Goal: Information Seeking & Learning: Find specific fact

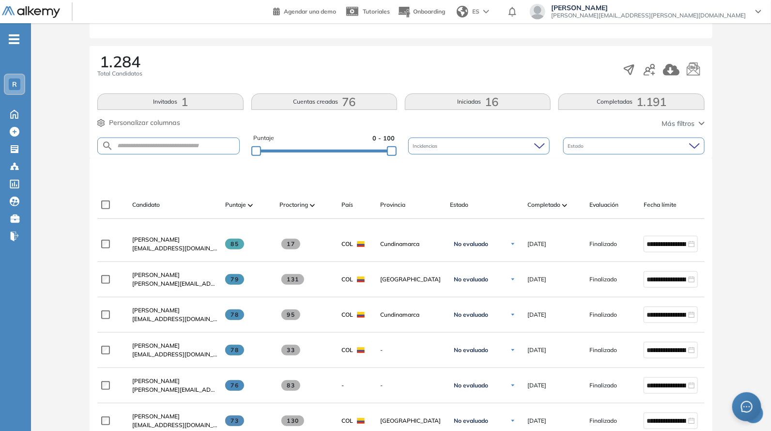
scroll to position [141, 0]
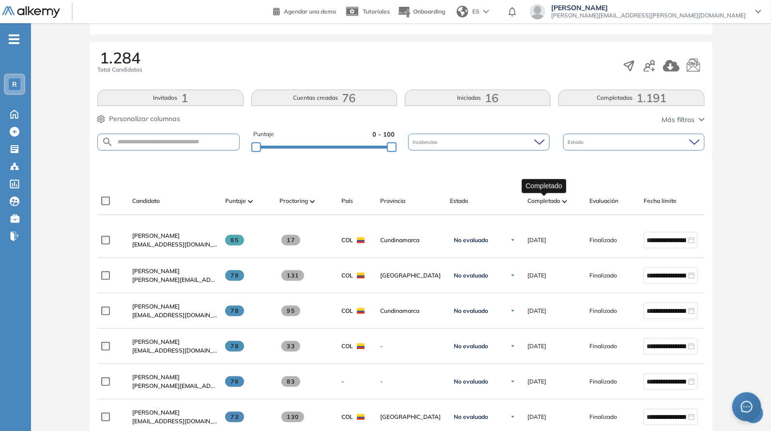
click at [546, 201] on span "Completado" at bounding box center [543, 201] width 33 height 9
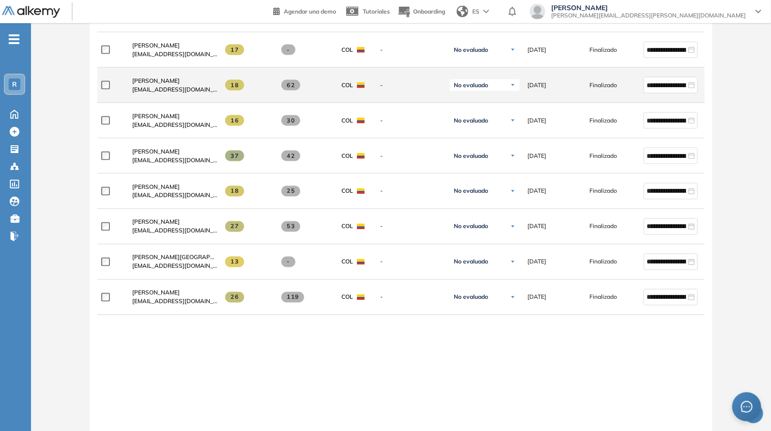
scroll to position [658, 0]
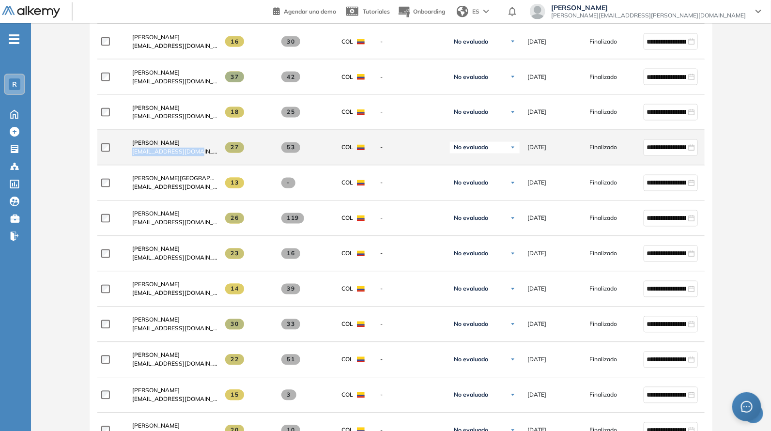
drag, startPoint x: 126, startPoint y: 158, endPoint x: 212, endPoint y: 158, distance: 85.2
click at [212, 158] on div "[PERSON_NAME] [EMAIL_ADDRESS][DOMAIN_NAME]" at bounding box center [170, 147] width 93 height 33
copy span "[EMAIL_ADDRESS][DOMAIN_NAME]"
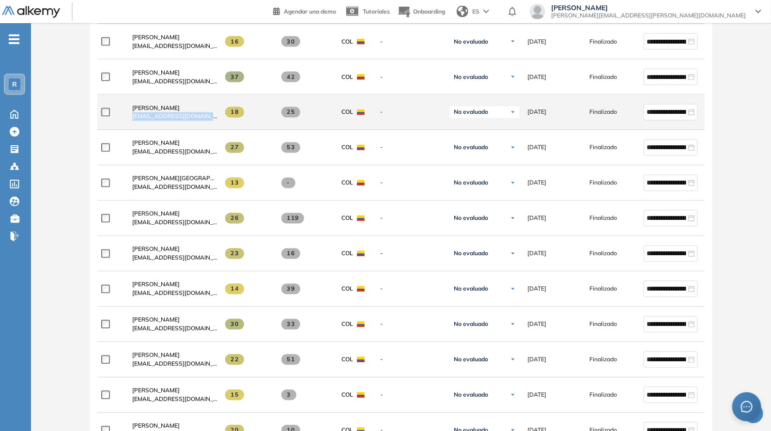
drag, startPoint x: 126, startPoint y: 119, endPoint x: 216, endPoint y: 123, distance: 89.7
click at [216, 123] on div "[PERSON_NAME] [EMAIL_ADDRESS][DOMAIN_NAME]" at bounding box center [170, 112] width 93 height 33
copy span "[EMAIL_ADDRESS][DOMAIN_NAME]"
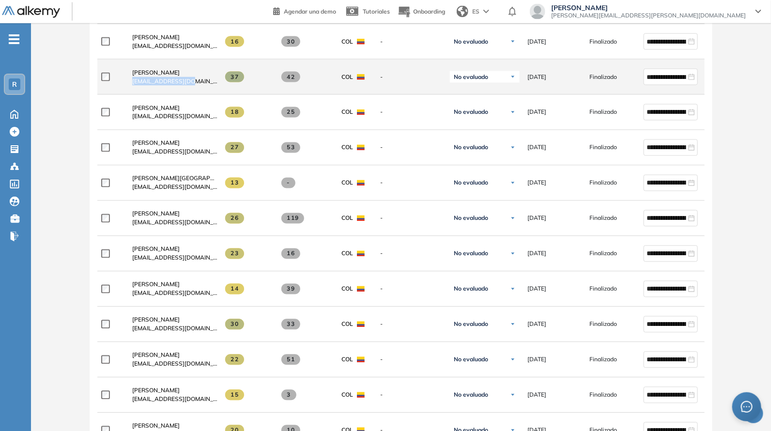
drag, startPoint x: 133, startPoint y: 89, endPoint x: 193, endPoint y: 87, distance: 59.6
click at [196, 86] on div "[PERSON_NAME] [PERSON_NAME][EMAIL_ADDRESS][DOMAIN_NAME]" at bounding box center [170, 77] width 93 height 33
copy span "[EMAIL_ADDRESS][DOMAIN_NAME]"
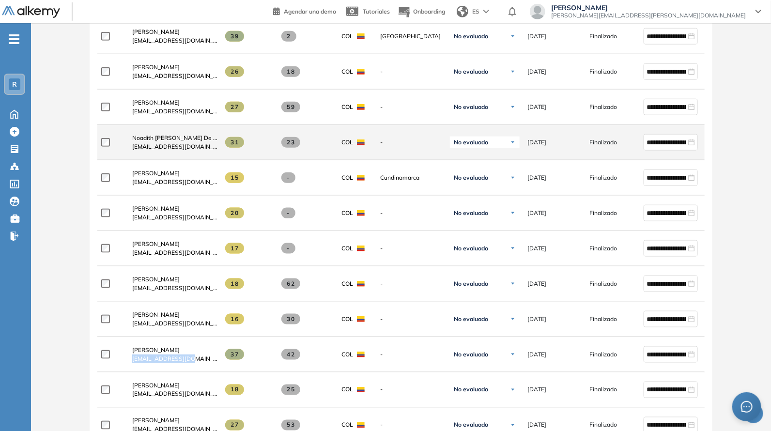
scroll to position [375, 0]
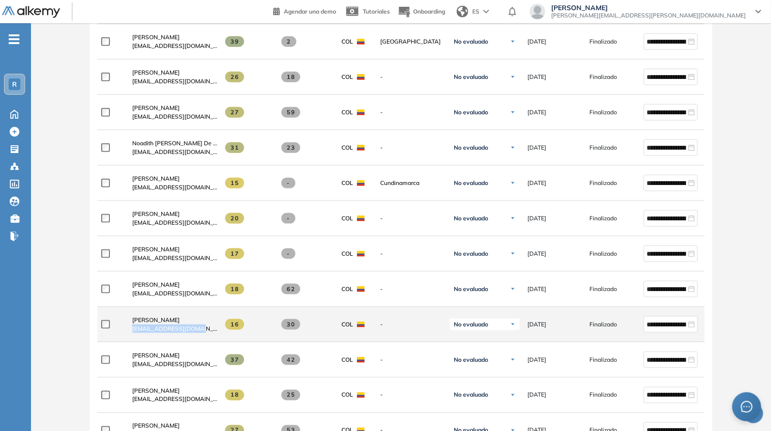
drag, startPoint x: 126, startPoint y: 333, endPoint x: 213, endPoint y: 335, distance: 86.7
click at [213, 335] on div "[PERSON_NAME] [EMAIL_ADDRESS][DOMAIN_NAME]" at bounding box center [170, 324] width 93 height 33
copy span "[EMAIL_ADDRESS][DOMAIN_NAME]"
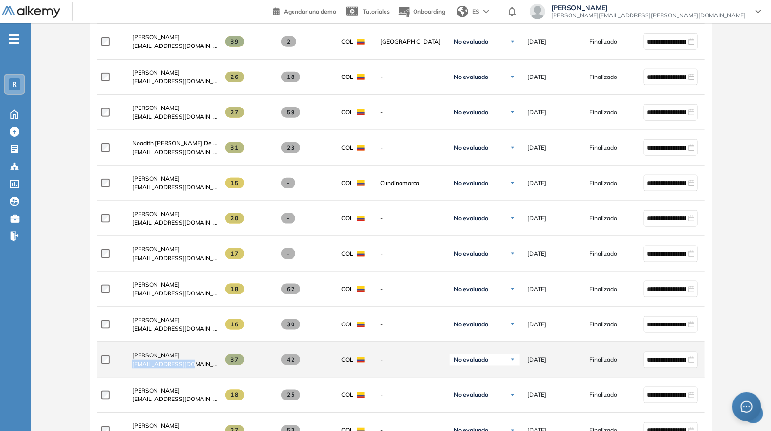
drag, startPoint x: 131, startPoint y: 366, endPoint x: 199, endPoint y: 372, distance: 68.1
click at [199, 372] on div "[PERSON_NAME] [PERSON_NAME][EMAIL_ADDRESS][DOMAIN_NAME]" at bounding box center [170, 359] width 93 height 33
copy span "[EMAIL_ADDRESS][DOMAIN_NAME]"
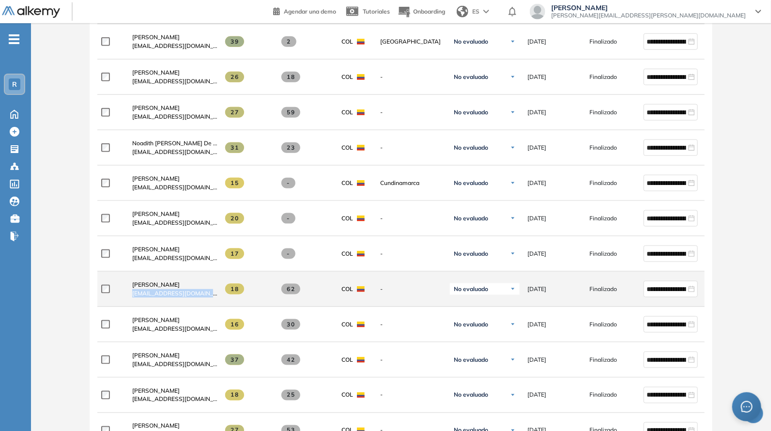
drag, startPoint x: 126, startPoint y: 304, endPoint x: 222, endPoint y: 295, distance: 96.3
click at [222, 295] on div "**********" at bounding box center [422, 289] width 651 height 35
copy div "[EMAIL_ADDRESS][DOMAIN_NAME]"
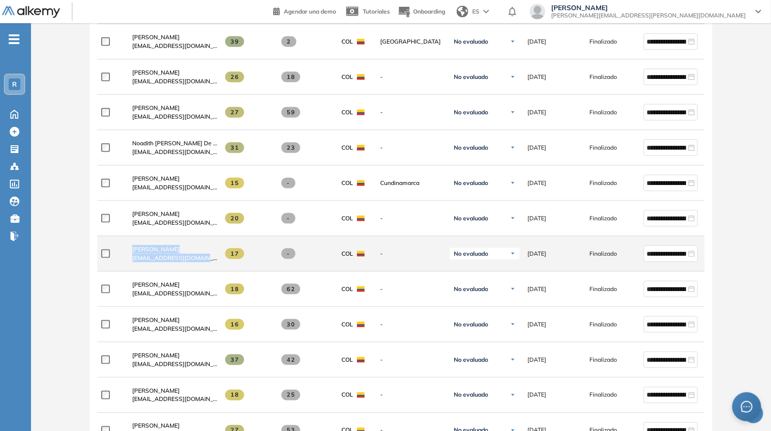
drag, startPoint x: 130, startPoint y: 262, endPoint x: 213, endPoint y: 264, distance: 82.8
click at [213, 264] on div "**********" at bounding box center [422, 253] width 651 height 35
click at [211, 269] on div "[PERSON_NAME] [EMAIL_ADDRESS][DOMAIN_NAME]" at bounding box center [170, 253] width 93 height 33
drag, startPoint x: 128, startPoint y: 264, endPoint x: 210, endPoint y: 262, distance: 81.9
click at [210, 262] on div "[PERSON_NAME] [EMAIL_ADDRESS][DOMAIN_NAME]" at bounding box center [170, 253] width 93 height 33
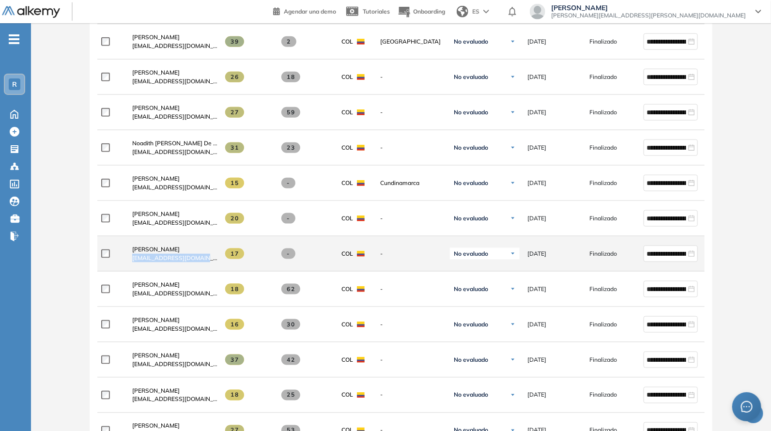
copy span "[EMAIL_ADDRESS][DOMAIN_NAME]"
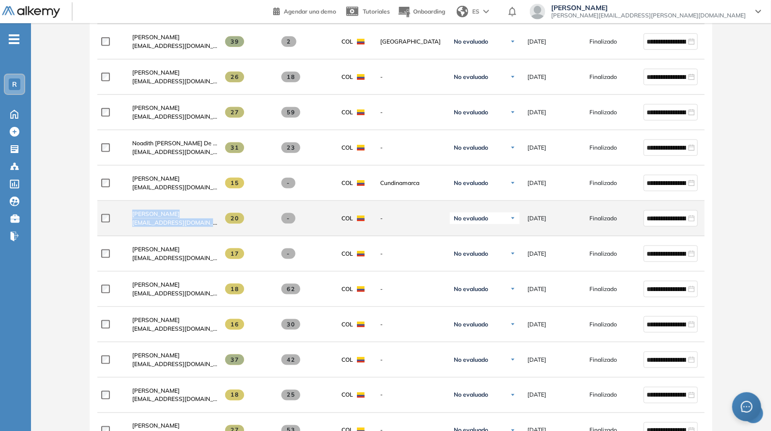
drag, startPoint x: 151, startPoint y: 232, endPoint x: 229, endPoint y: 235, distance: 78.0
click at [229, 235] on div "**********" at bounding box center [422, 218] width 651 height 35
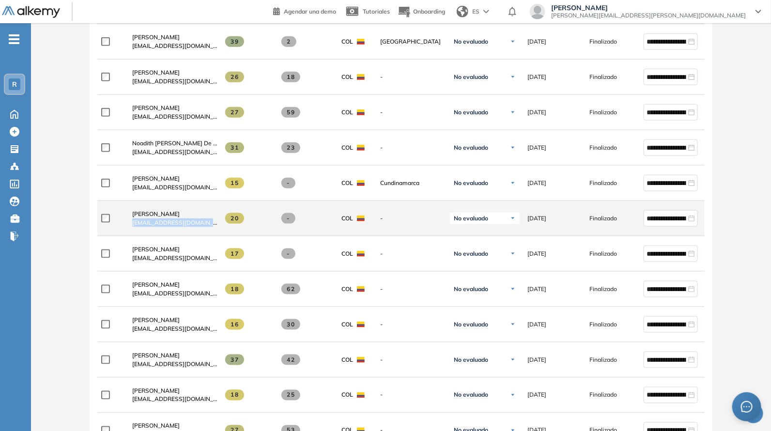
drag, startPoint x: 132, startPoint y: 225, endPoint x: 224, endPoint y: 229, distance: 92.6
click at [224, 229] on div "**********" at bounding box center [422, 218] width 651 height 35
copy div "[EMAIL_ADDRESS][DOMAIN_NAME]"
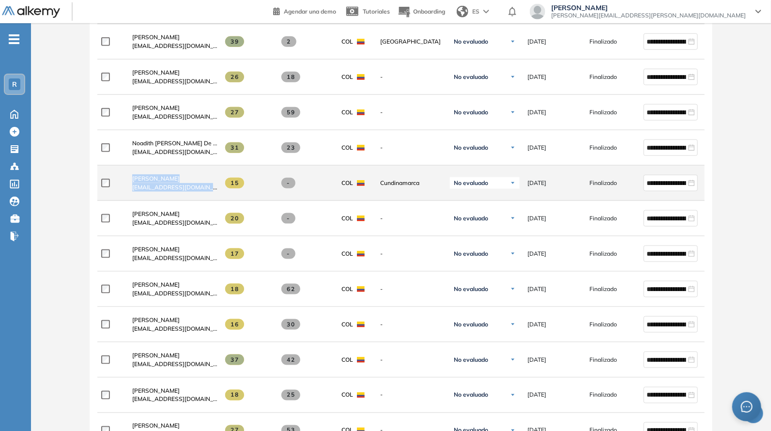
drag, startPoint x: 148, startPoint y: 201, endPoint x: 237, endPoint y: 193, distance: 90.0
click at [237, 193] on div "**********" at bounding box center [422, 183] width 651 height 35
click at [223, 200] on div "**********" at bounding box center [422, 183] width 651 height 35
drag, startPoint x: 129, startPoint y: 188, endPoint x: 225, endPoint y: 187, distance: 95.9
click at [225, 187] on div "**********" at bounding box center [422, 183] width 651 height 35
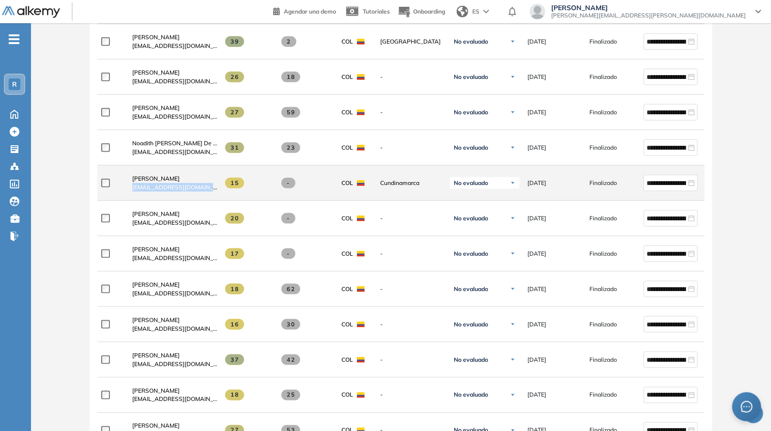
copy div "[EMAIL_ADDRESS][DOMAIN_NAME]"
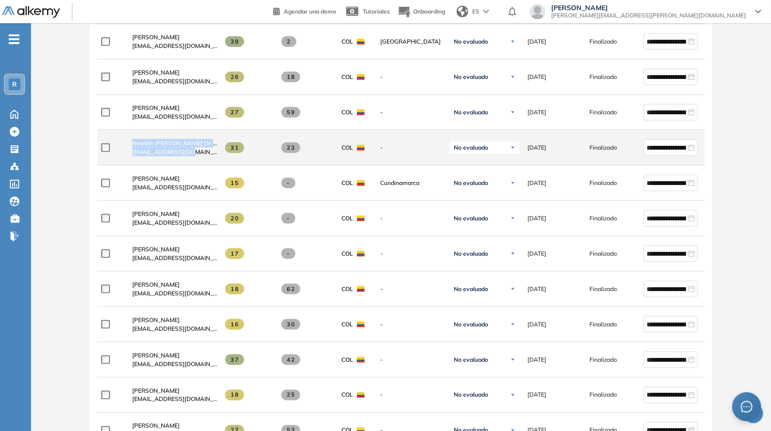
drag, startPoint x: 123, startPoint y: 160, endPoint x: 188, endPoint y: 158, distance: 64.9
click at [188, 158] on div "**********" at bounding box center [422, 147] width 651 height 35
click at [188, 156] on span "[EMAIL_ADDRESS][DOMAIN_NAME]" at bounding box center [174, 152] width 85 height 9
drag, startPoint x: 126, startPoint y: 158, endPoint x: 210, endPoint y: 161, distance: 84.3
click at [210, 161] on div "Noadith [PERSON_NAME] De Las Salas [EMAIL_ADDRESS][DOMAIN_NAME]" at bounding box center [170, 147] width 93 height 33
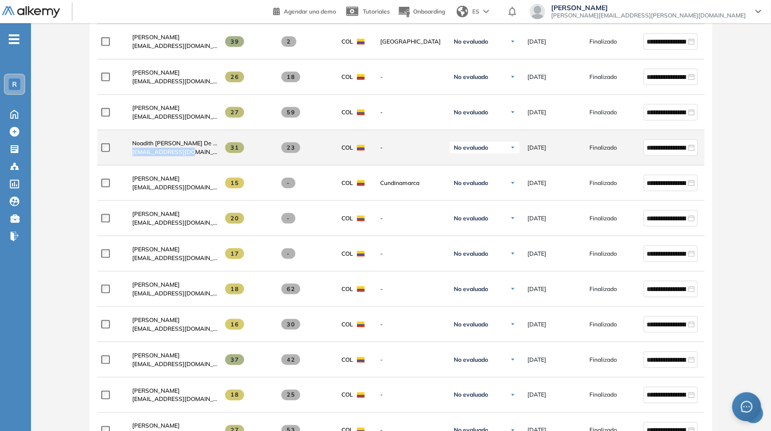
copy span "[EMAIL_ADDRESS][DOMAIN_NAME]"
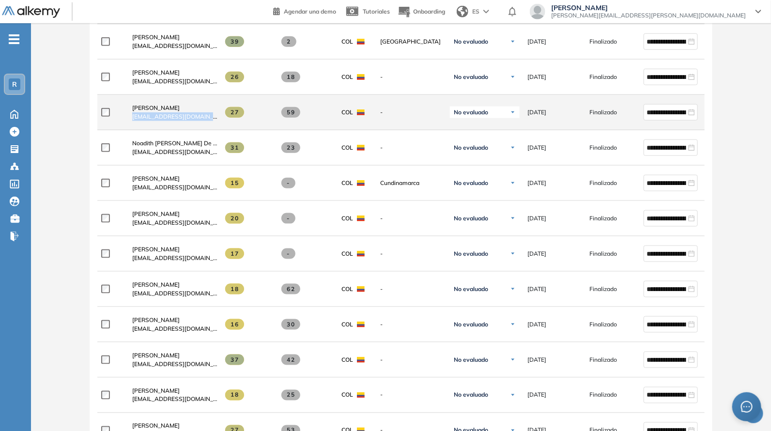
drag, startPoint x: 145, startPoint y: 123, endPoint x: 223, endPoint y: 121, distance: 78.0
click at [223, 121] on div "**********" at bounding box center [422, 112] width 651 height 35
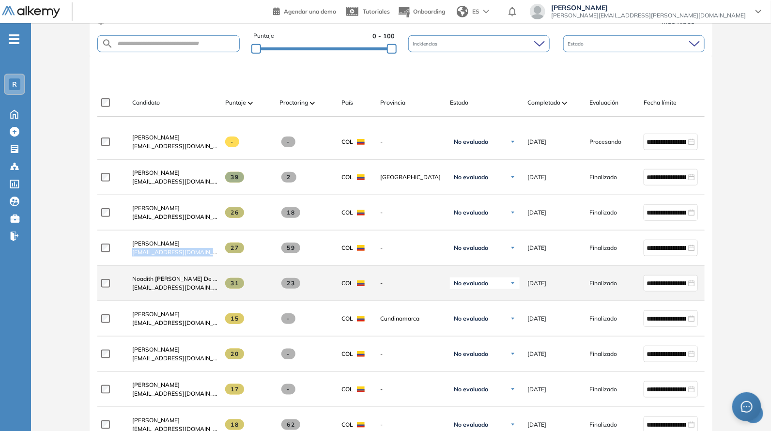
scroll to position [234, 0]
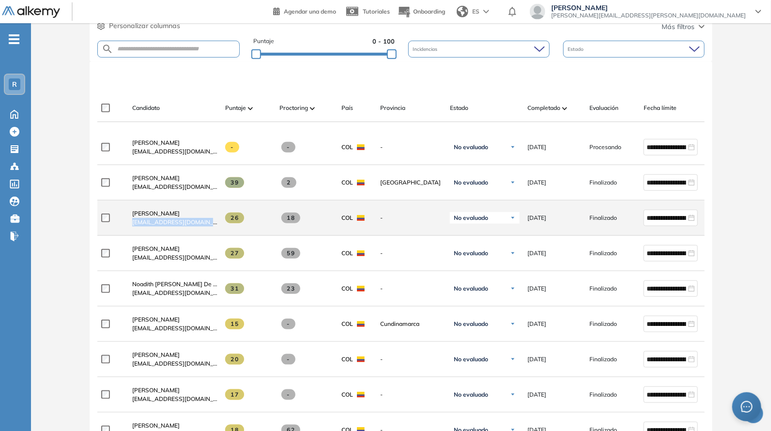
drag, startPoint x: 128, startPoint y: 227, endPoint x: 220, endPoint y: 227, distance: 92.5
click at [220, 227] on div "**********" at bounding box center [422, 217] width 651 height 35
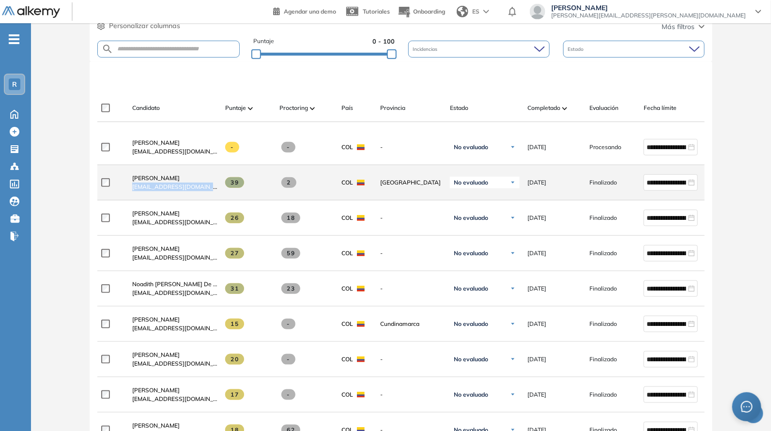
drag, startPoint x: 128, startPoint y: 191, endPoint x: 217, endPoint y: 196, distance: 89.2
click at [217, 196] on div "**********" at bounding box center [422, 182] width 651 height 35
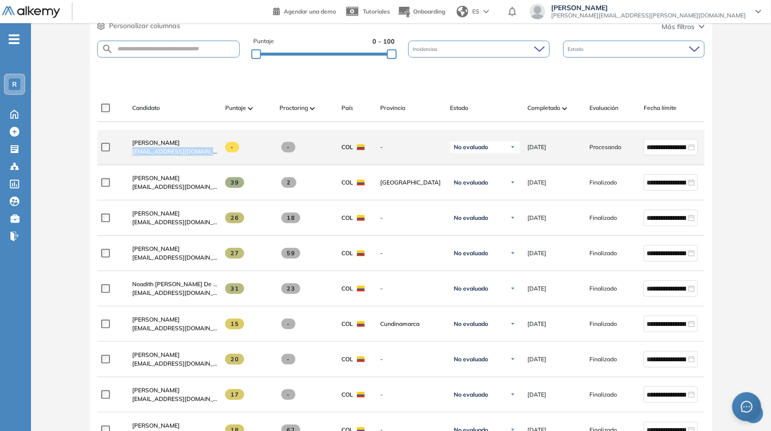
drag, startPoint x: 130, startPoint y: 156, endPoint x: 215, endPoint y: 154, distance: 85.8
click at [215, 154] on div "[PERSON_NAME] [EMAIL_ADDRESS][DOMAIN_NAME]" at bounding box center [170, 147] width 93 height 33
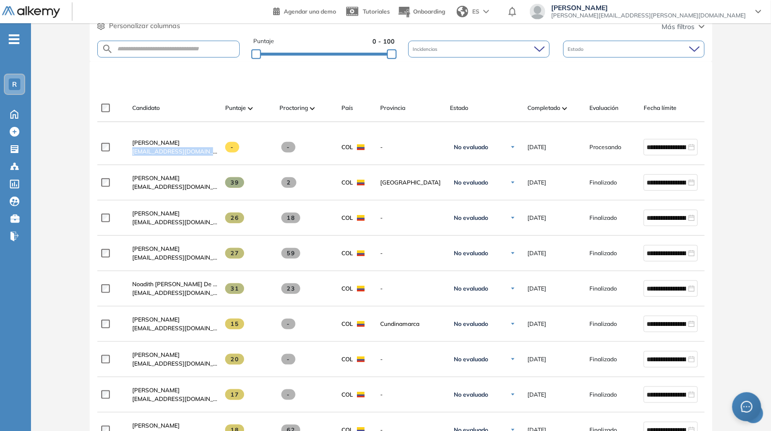
click at [303, 89] on div at bounding box center [402, 77] width 607 height 29
click at [357, 47] on div "Puntaje 0 - 100" at bounding box center [323, 49] width 141 height 25
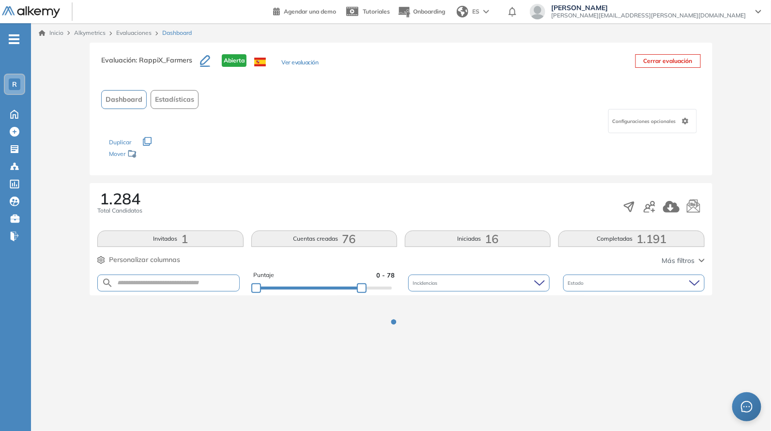
scroll to position [0, 0]
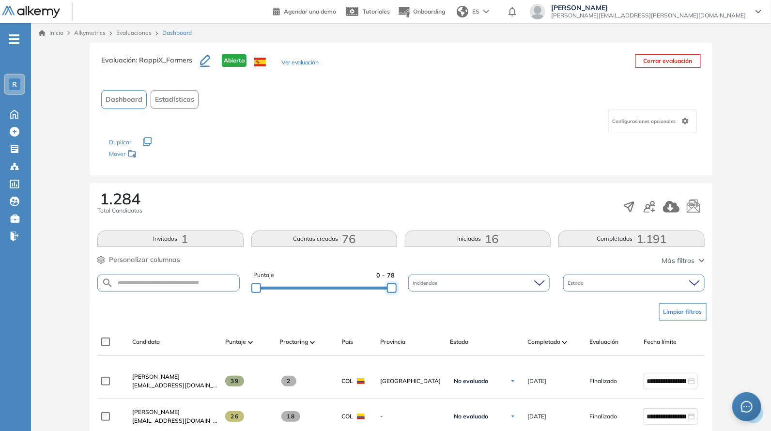
drag, startPoint x: 394, startPoint y: 285, endPoint x: 435, endPoint y: 288, distance: 41.3
click at [435, 288] on div "Puntaje 0 - 78 Incidencias Estado" at bounding box center [400, 283] width 607 height 25
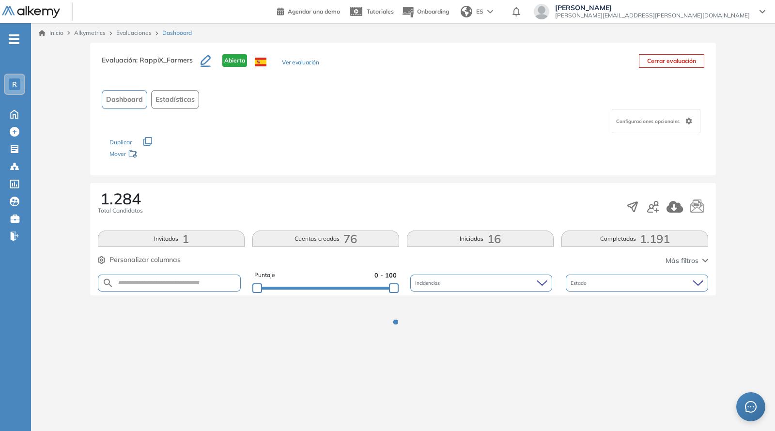
click at [385, 101] on div "Dashboard Estadísticas" at bounding box center [403, 99] width 602 height 19
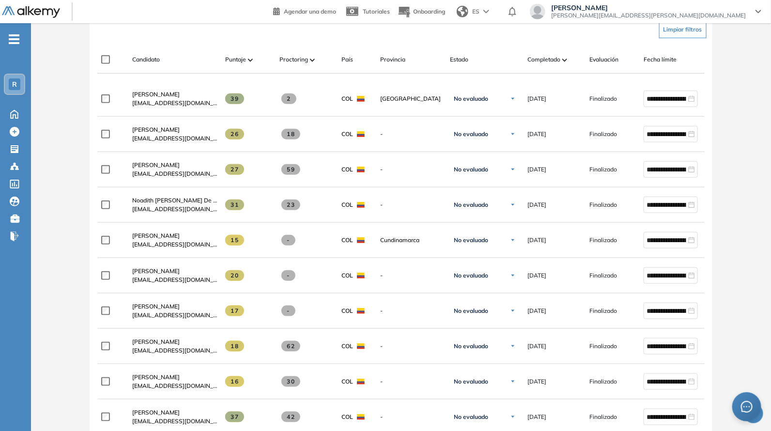
scroll to position [141, 0]
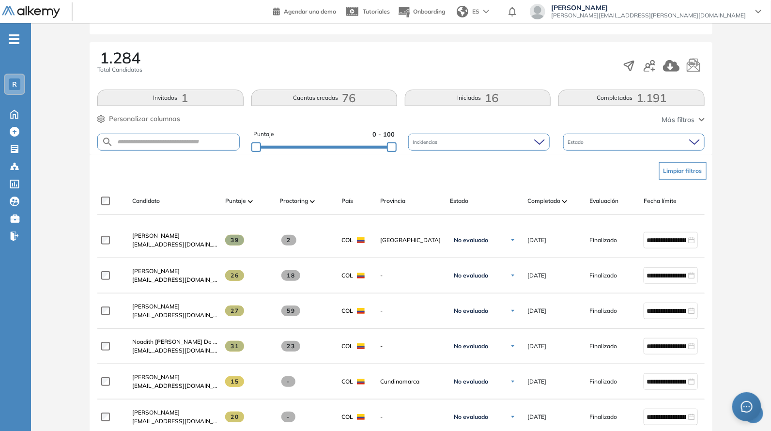
click at [356, 147] on div "Evaluación : RappiX_Farmers Abierta Ver evaluación Cerrar evaluación Dashboard …" at bounding box center [401, 422] width 732 height 1041
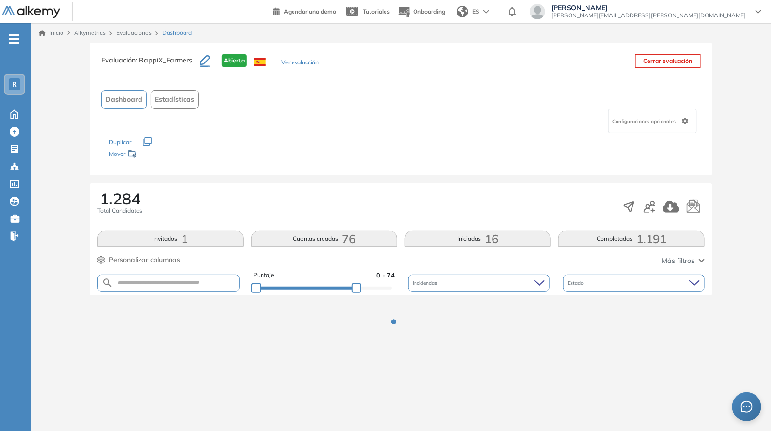
scroll to position [0, 0]
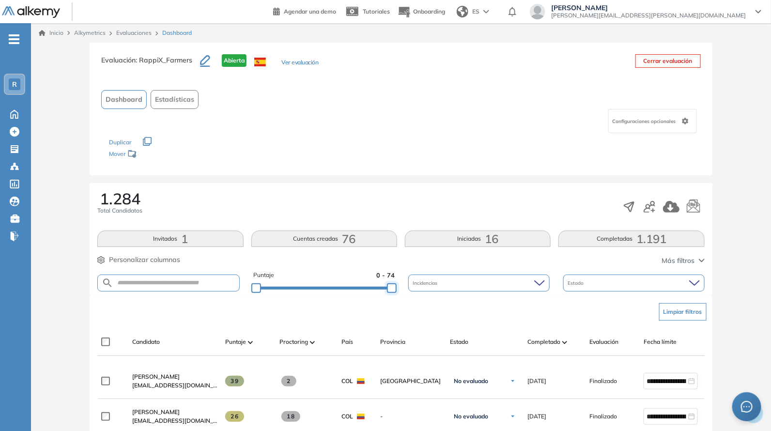
drag, startPoint x: 393, startPoint y: 291, endPoint x: 414, endPoint y: 284, distance: 21.4
click at [416, 288] on div "Puntaje 0 - 74 Incidencias Estado" at bounding box center [400, 283] width 607 height 25
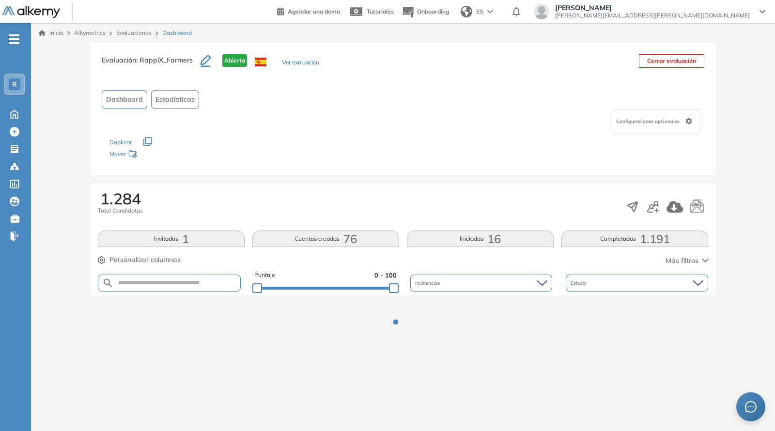
drag, startPoint x: 402, startPoint y: 182, endPoint x: 401, endPoint y: 173, distance: 8.8
click at [400, 180] on div "Evaluación : RappiX_Farmers Abierta Ver evaluación Cerrar evaluación Dashboard …" at bounding box center [403, 203] width 736 height 321
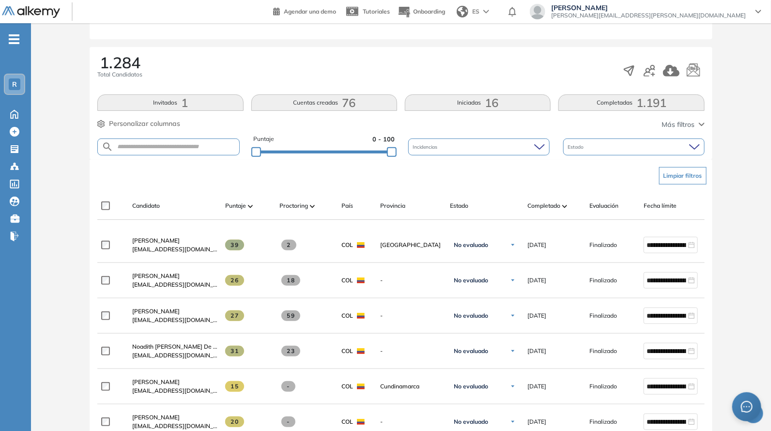
scroll to position [141, 0]
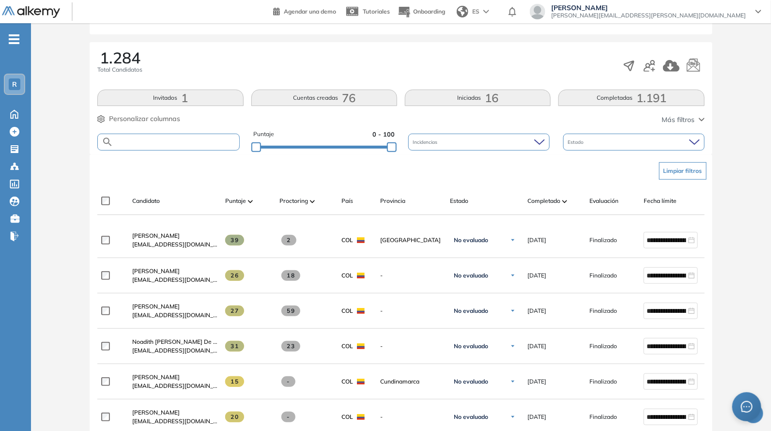
click at [183, 144] on input "text" at bounding box center [175, 141] width 125 height 7
paste input "**********"
type input "**********"
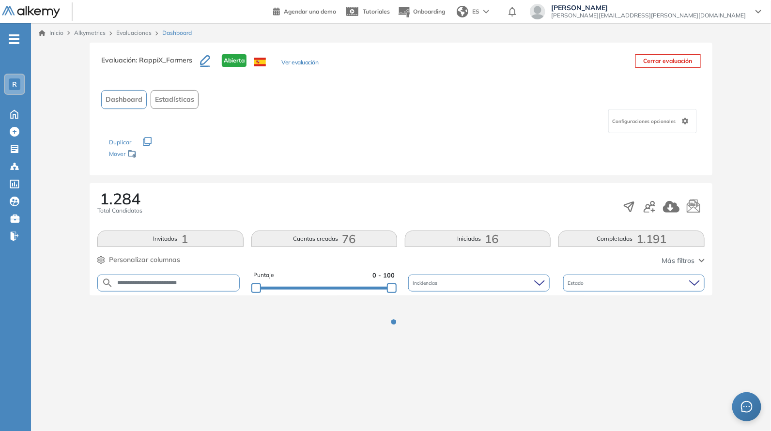
scroll to position [0, 0]
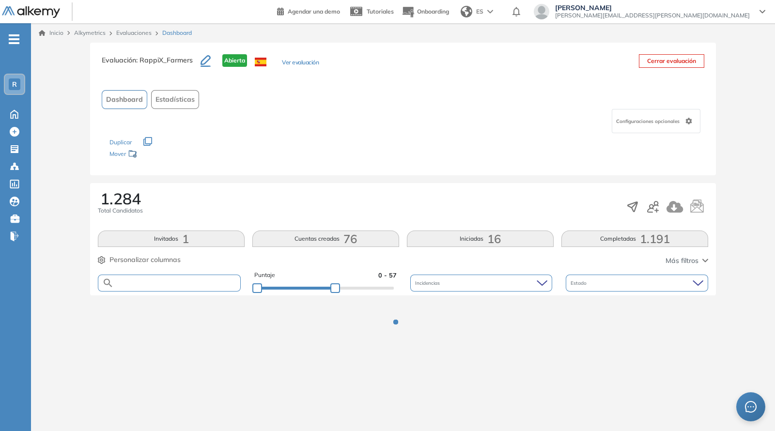
click at [335, 287] on div at bounding box center [325, 288] width 137 height 6
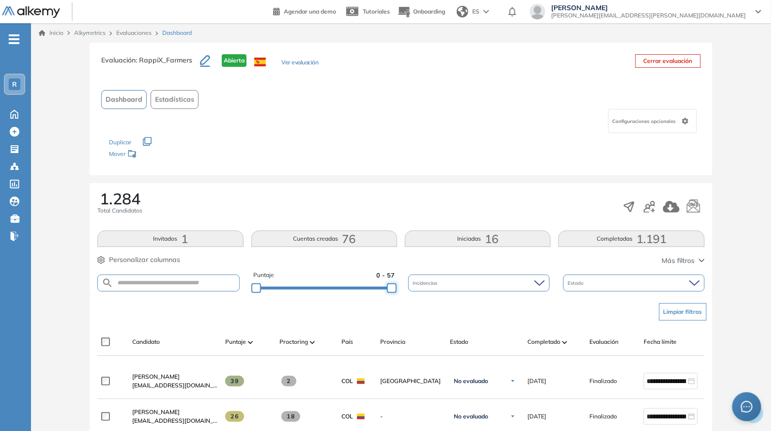
drag, startPoint x: 337, startPoint y: 289, endPoint x: 424, endPoint y: 183, distance: 137.6
click at [424, 183] on div "1.284 Total Candidatos Invitados 1 Cuentas creadas 76 Iniciadas 16 Completadas …" at bounding box center [401, 239] width 622 height 112
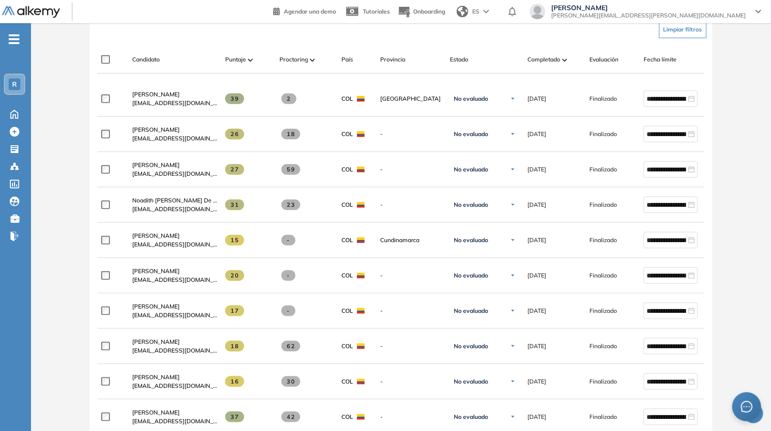
scroll to position [141, 0]
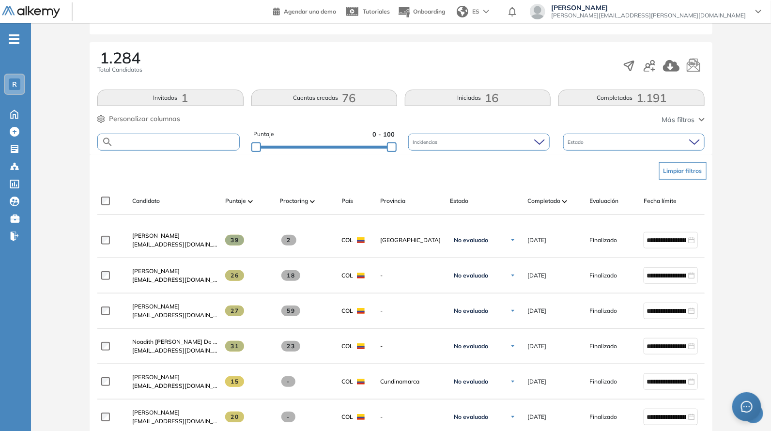
click at [172, 140] on input "text" at bounding box center [175, 141] width 125 height 7
paste input "**********"
type input "**********"
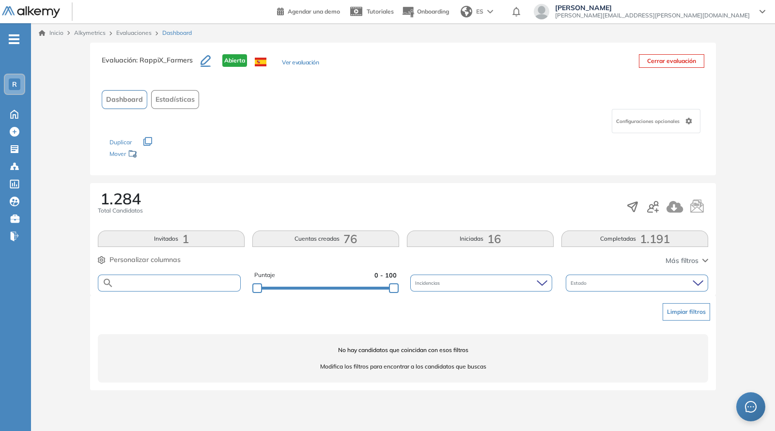
click at [337, 288] on div at bounding box center [325, 288] width 137 height 6
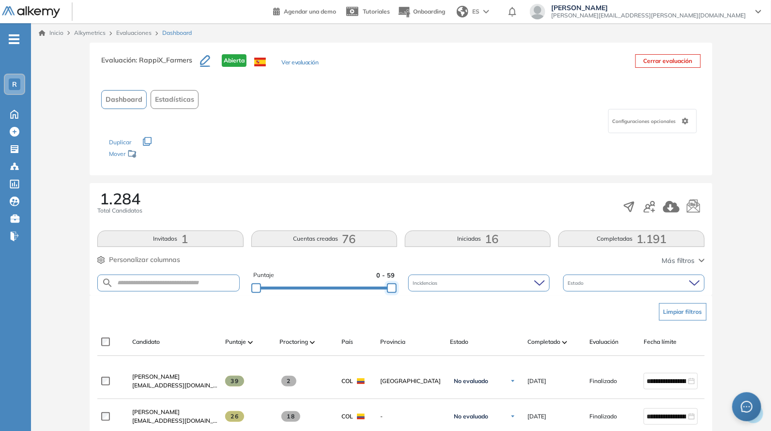
drag, startPoint x: 342, startPoint y: 288, endPoint x: 419, endPoint y: 287, distance: 77.5
click at [419, 290] on div "Puntaje 0 - 59 Incidencias Estado" at bounding box center [400, 283] width 607 height 25
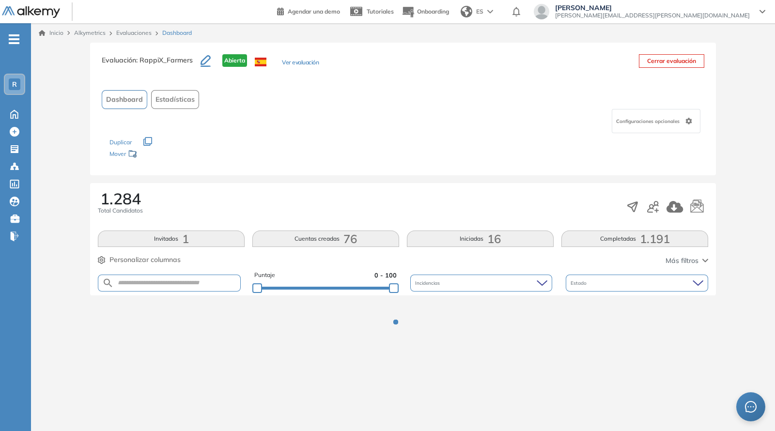
click at [402, 191] on div "1.284 Total Candidatos" at bounding box center [403, 207] width 610 height 32
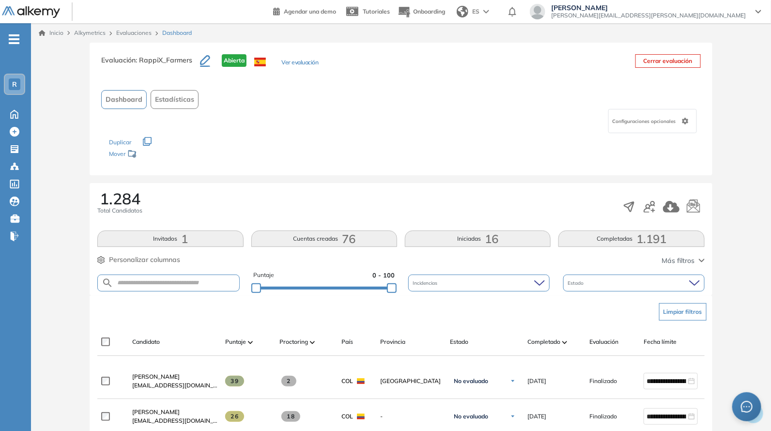
scroll to position [141, 0]
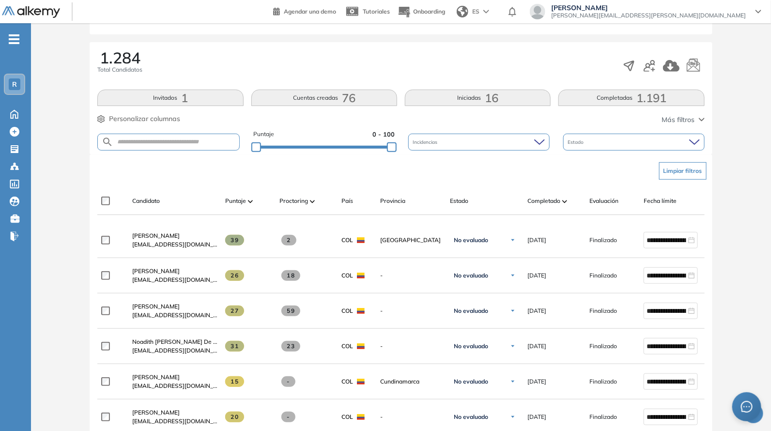
click at [358, 148] on div "Evaluación : RappiX_Farmers Abierta Ver evaluación Cerrar evaluación Dashboard …" at bounding box center [401, 422] width 732 height 1041
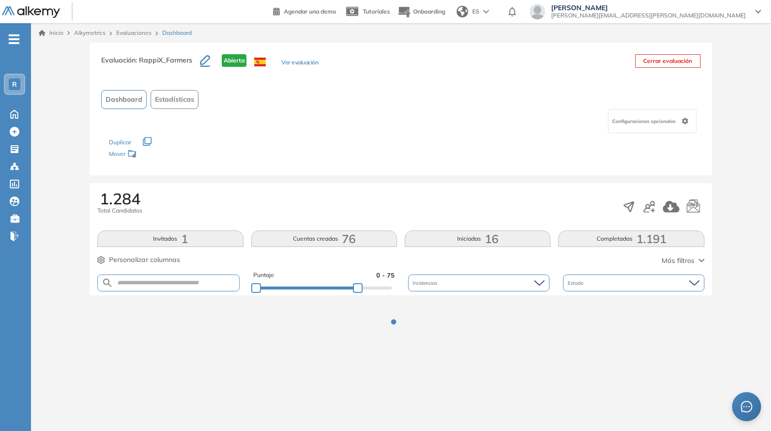
scroll to position [0, 0]
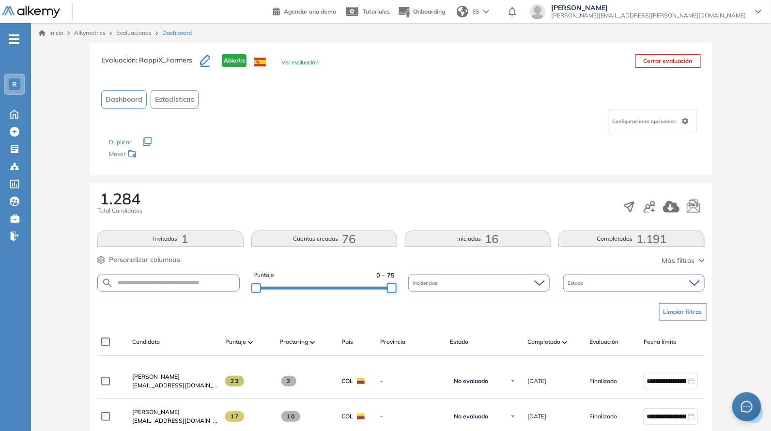
drag, startPoint x: 363, startPoint y: 284, endPoint x: 427, endPoint y: 256, distance: 70.0
click at [422, 285] on div "Puntaje 0 - 75 Incidencias Estado" at bounding box center [400, 283] width 607 height 25
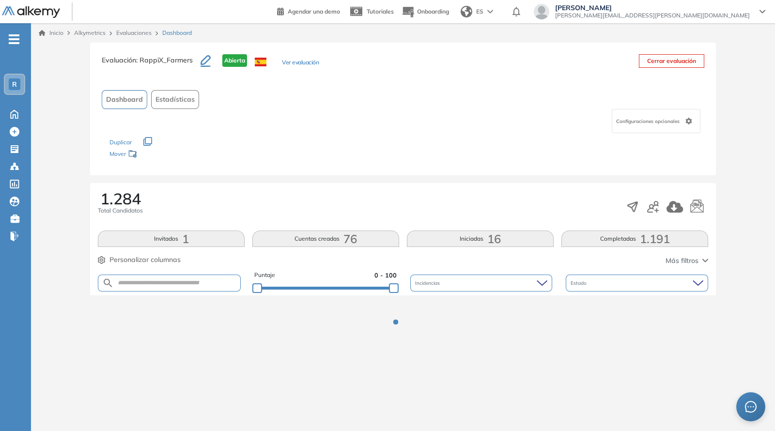
click at [380, 128] on div "Configuraciones opcionales" at bounding box center [403, 121] width 602 height 24
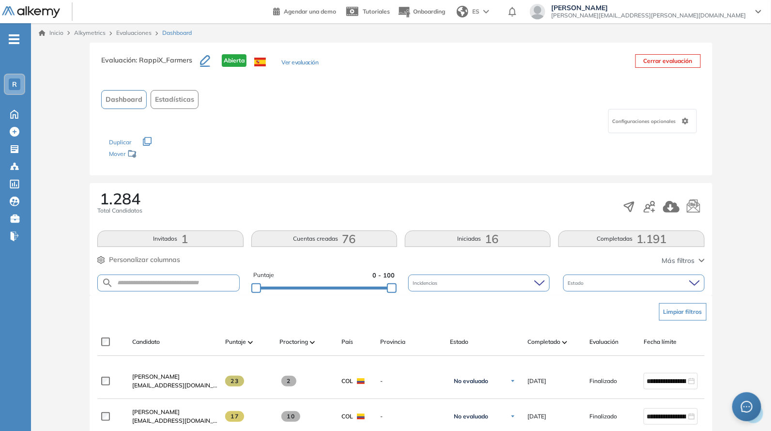
scroll to position [141, 0]
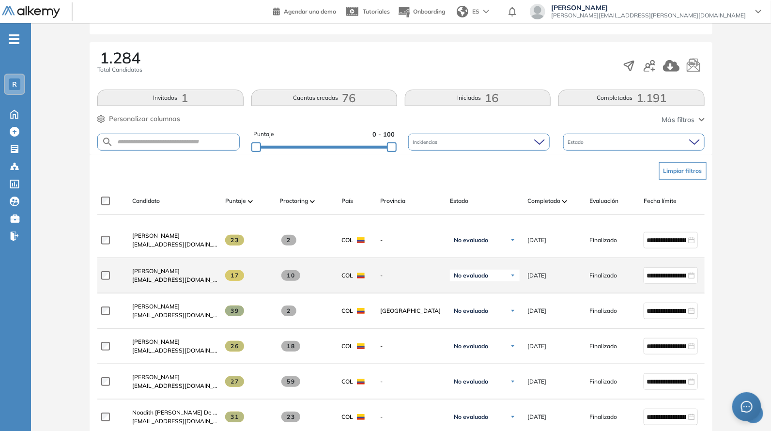
click at [125, 290] on div "[PERSON_NAME] [EMAIL_ADDRESS][DOMAIN_NAME]" at bounding box center [170, 275] width 93 height 33
drag, startPoint x: 134, startPoint y: 289, endPoint x: 212, endPoint y: 282, distance: 78.3
click at [212, 282] on div "[PERSON_NAME] [EMAIL_ADDRESS][DOMAIN_NAME]" at bounding box center [170, 275] width 93 height 33
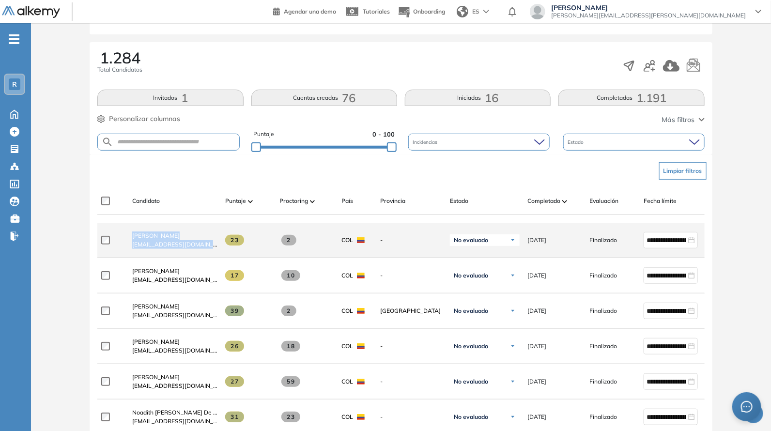
drag, startPoint x: 143, startPoint y: 255, endPoint x: 222, endPoint y: 258, distance: 79.5
click at [222, 258] on div "**********" at bounding box center [422, 240] width 651 height 35
drag, startPoint x: 131, startPoint y: 249, endPoint x: 220, endPoint y: 258, distance: 89.6
click at [220, 258] on div "**********" at bounding box center [422, 240] width 651 height 35
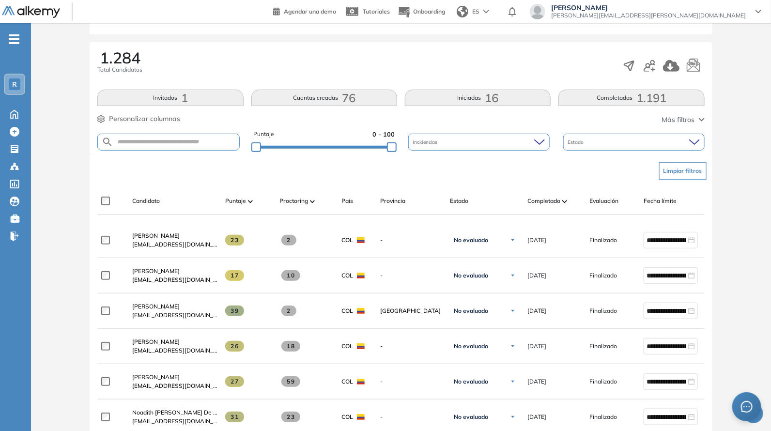
click at [211, 167] on div "Limpiar filtros" at bounding box center [402, 170] width 607 height 29
drag, startPoint x: 389, startPoint y: 149, endPoint x: 414, endPoint y: 156, distance: 26.2
click at [414, 156] on div "Evaluación : RappiX_Farmers Abierta Ver evaluación Cerrar evaluación Dashboard …" at bounding box center [401, 422] width 732 height 1041
click at [406, 166] on div "Limpiar filtros" at bounding box center [402, 170] width 607 height 29
drag, startPoint x: 384, startPoint y: 148, endPoint x: 377, endPoint y: 145, distance: 7.2
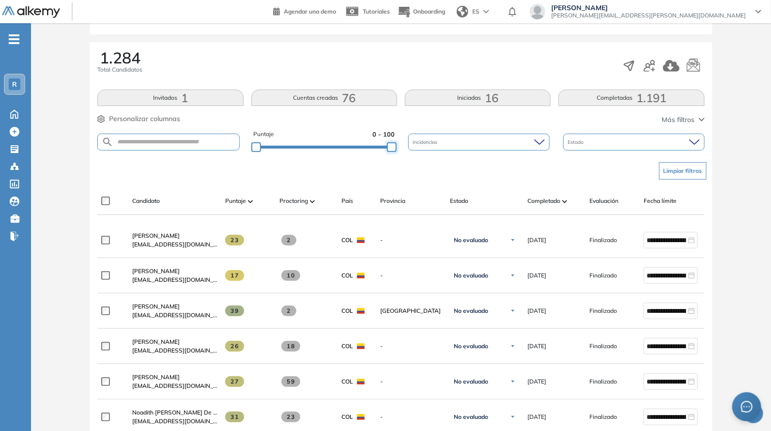
click at [387, 147] on div at bounding box center [392, 147] width 10 height 10
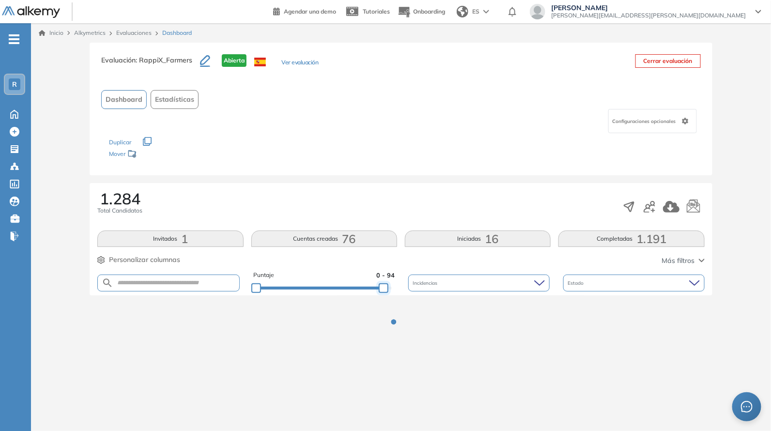
scroll to position [0, 0]
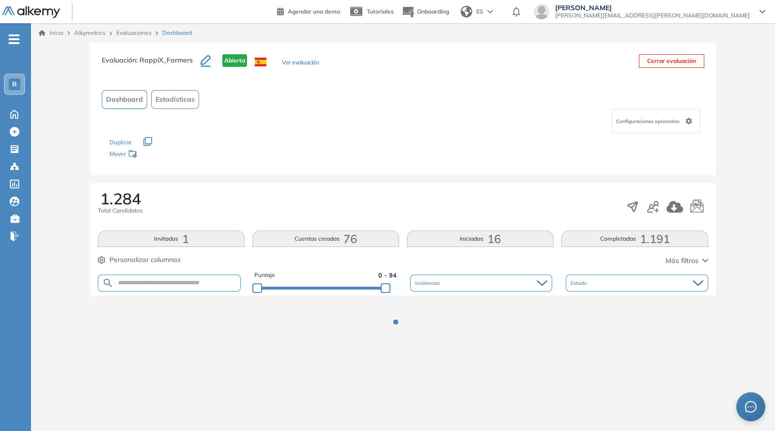
click at [377, 144] on div "Los siguientes tests ya no están disponibles o tienen una nueva versión Revisa …" at bounding box center [402, 148] width 587 height 31
drag, startPoint x: 384, startPoint y: 289, endPoint x: 415, endPoint y: 278, distance: 33.2
click at [423, 287] on div "Puntaje 0 - 94 Incidencias Estado" at bounding box center [403, 283] width 610 height 25
click at [385, 196] on div "1.284 Total Candidatos" at bounding box center [403, 207] width 610 height 32
click at [383, 194] on div "1.284 Total Candidatos" at bounding box center [403, 207] width 610 height 32
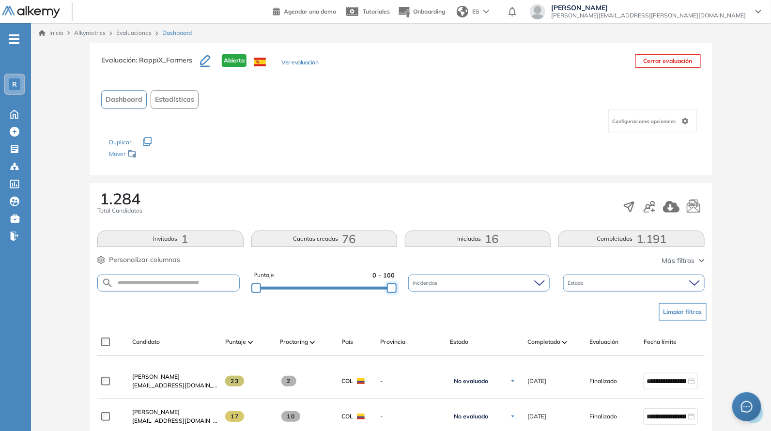
drag, startPoint x: 390, startPoint y: 287, endPoint x: 397, endPoint y: 295, distance: 10.7
click at [396, 300] on div "Limpiar filtros" at bounding box center [402, 311] width 607 height 29
drag, startPoint x: 388, startPoint y: 282, endPoint x: 363, endPoint y: 280, distance: 24.8
click at [387, 283] on div at bounding box center [392, 288] width 10 height 10
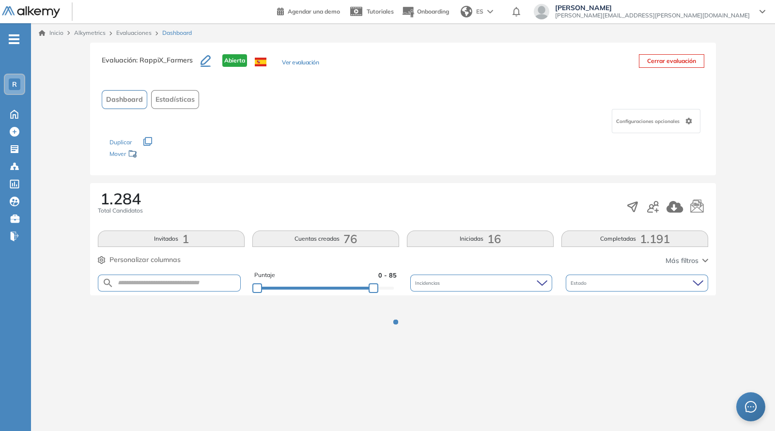
click at [359, 277] on div "Puntaje 0 - 85" at bounding box center [325, 275] width 142 height 9
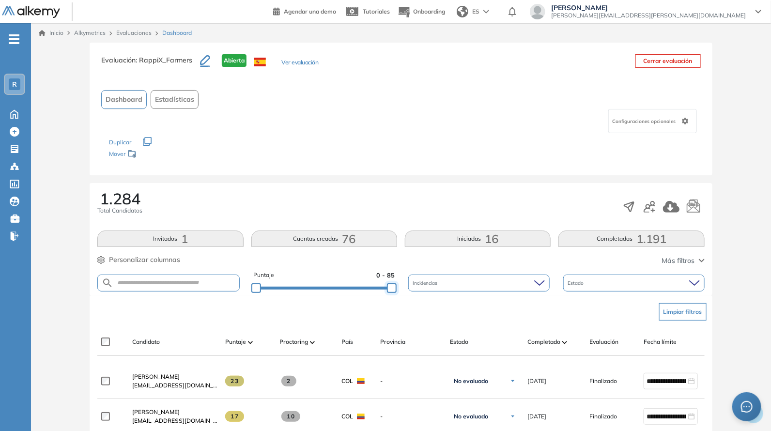
drag, startPoint x: 371, startPoint y: 291, endPoint x: 414, endPoint y: 232, distance: 72.5
click at [408, 289] on div "Puntaje 0 - 85 Incidencias Estado" at bounding box center [400, 283] width 607 height 25
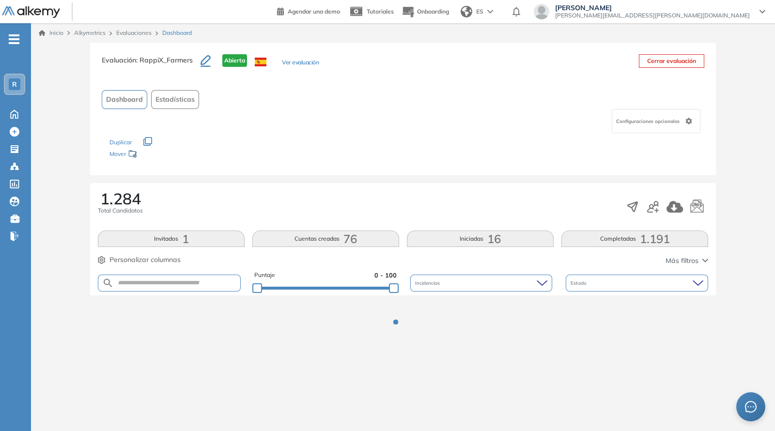
click at [400, 187] on div "1.284 Total Candidatos Invitados 1 Cuentas creadas 76 Iniciadas 16 Completadas …" at bounding box center [403, 239] width 626 height 112
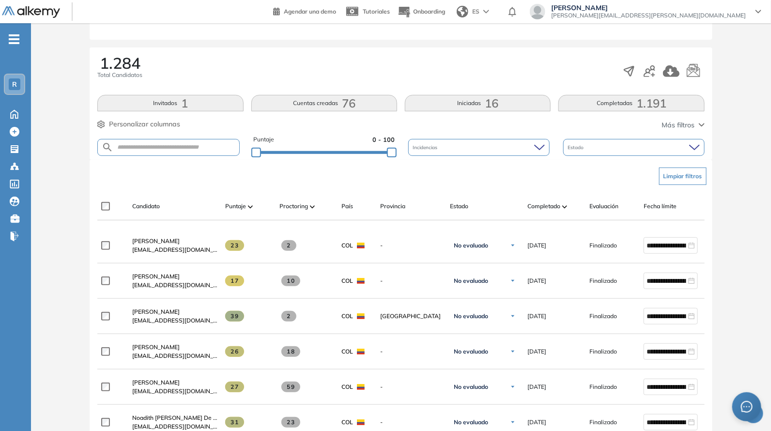
scroll to position [141, 0]
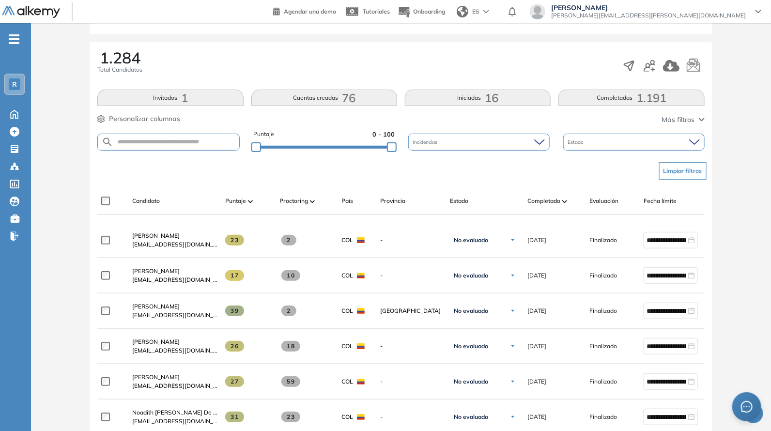
click at [373, 149] on div "Puntaje 0 - 100" at bounding box center [323, 142] width 141 height 25
click at [376, 143] on div "Evaluación : RappiX_Farmers Abierta Ver evaluación Cerrar evaluación Dashboard …" at bounding box center [401, 422] width 732 height 1041
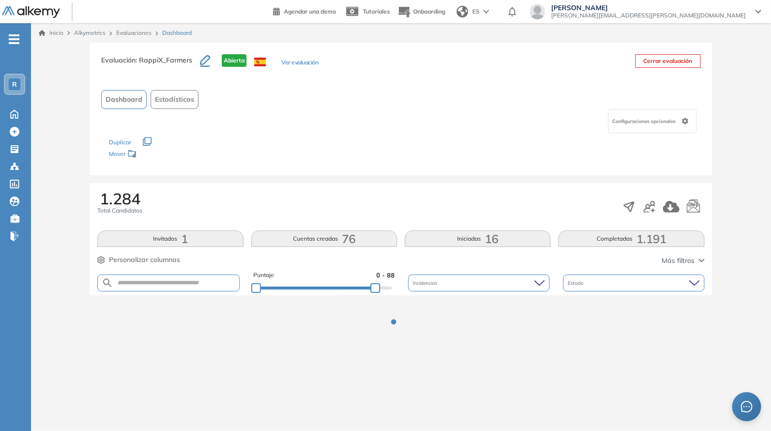
scroll to position [0, 0]
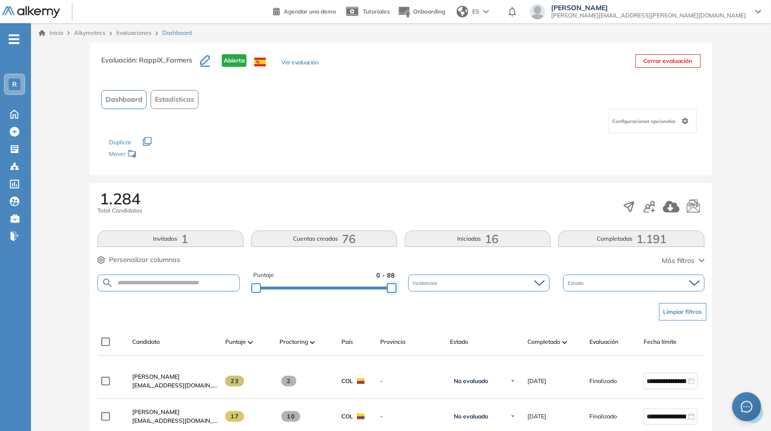
drag, startPoint x: 378, startPoint y: 285, endPoint x: 423, endPoint y: 284, distance: 45.0
click at [426, 284] on div "Puntaje 0 - 88 Incidencias Estado" at bounding box center [400, 283] width 607 height 25
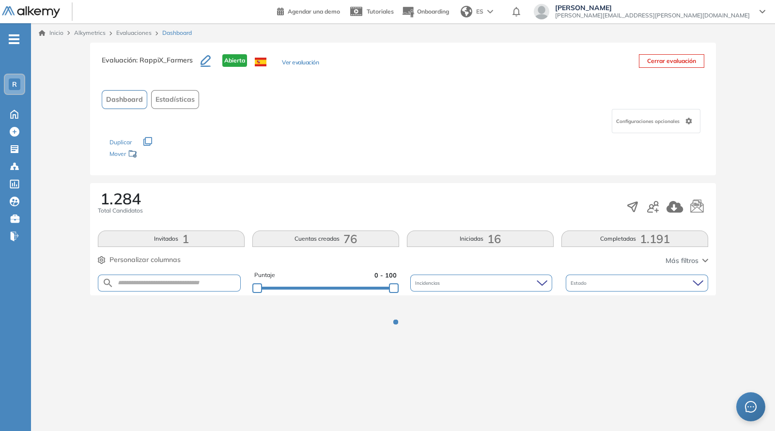
click at [385, 177] on div "Evaluación : RappiX_Farmers Abierta Ver evaluación Cerrar evaluación Dashboard …" at bounding box center [403, 203] width 736 height 321
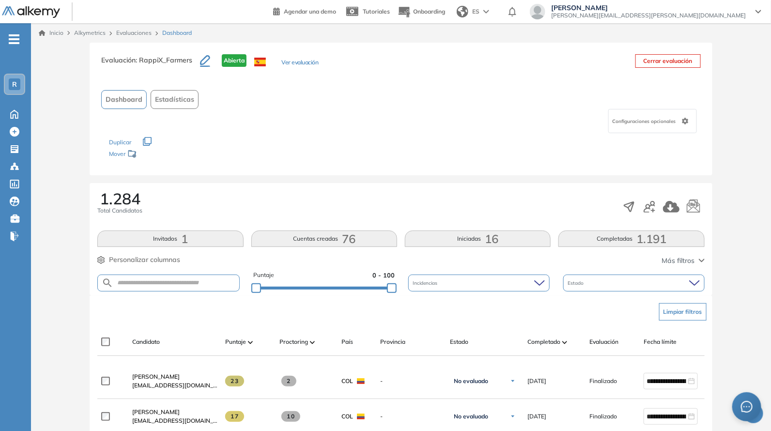
scroll to position [282, 0]
